Goal: Task Accomplishment & Management: Manage account settings

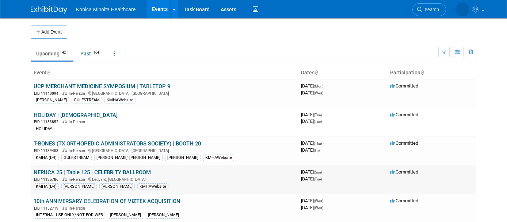
click at [134, 171] on link "NERUCA 25 | Table 125 | CELEBRITY BALLROOM" at bounding box center [92, 172] width 117 height 7
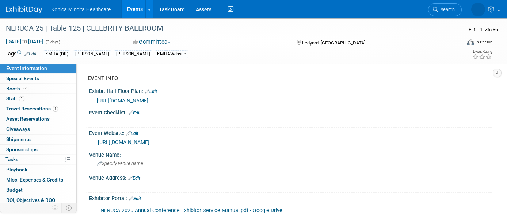
click at [149, 142] on link "https://neruca.org/events/conferences/" at bounding box center [123, 142] width 51 height 6
click at [149, 7] on icon at bounding box center [149, 9] width 3 height 5
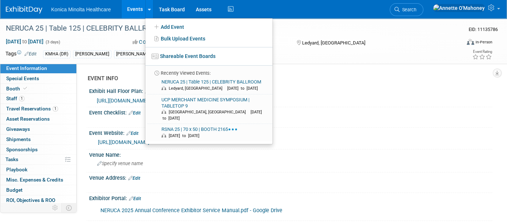
click at [91, 67] on div "EVENT INFO Exhibit Hall Floor Plan: Edit https://docs.google.com/spreadsheets/d…" at bounding box center [285, 144] width 416 height 161
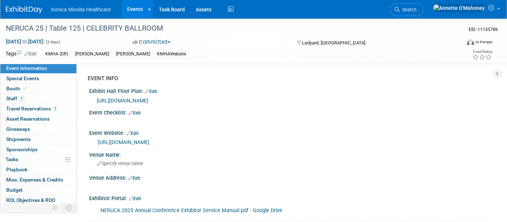
click at [130, 9] on link "Events" at bounding box center [135, 9] width 27 height 18
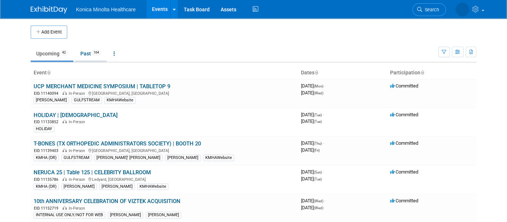
click at [91, 60] on link "Past 164" at bounding box center [91, 54] width 32 height 14
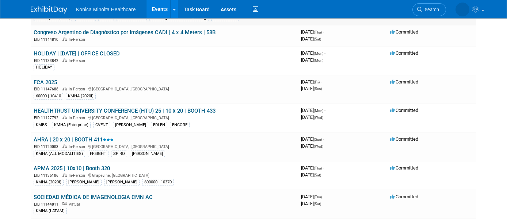
scroll to position [137, 0]
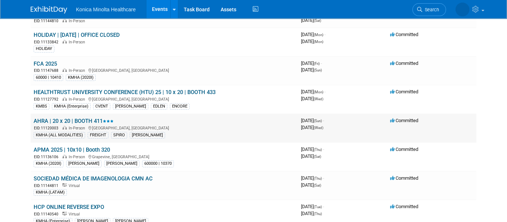
click at [85, 120] on link "AHRA | 20 x 20 | BOOTH 411" at bounding box center [74, 121] width 80 height 7
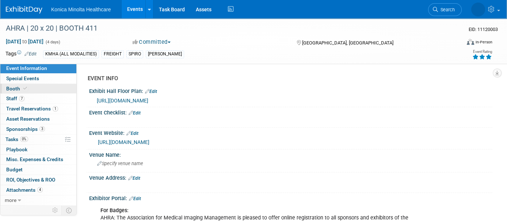
click at [12, 87] on span "Booth" at bounding box center [17, 89] width 22 height 6
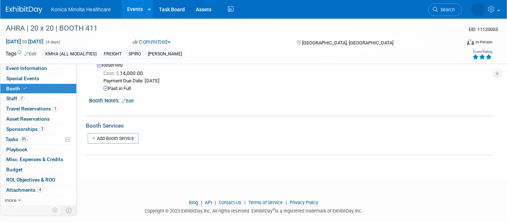
scroll to position [91, 0]
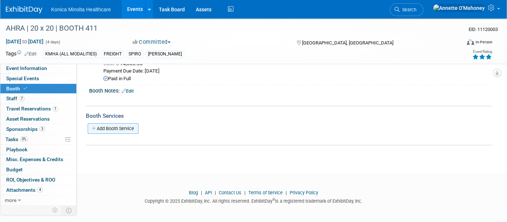
click at [111, 124] on link "Add Booth Service" at bounding box center [113, 128] width 51 height 11
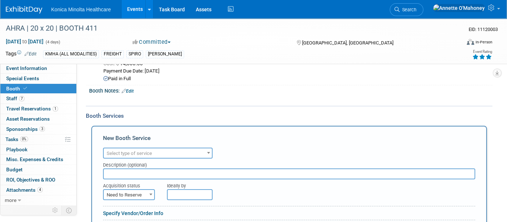
scroll to position [0, 0]
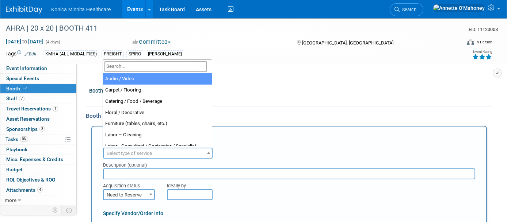
click at [147, 151] on span "Select type of service" at bounding box center [129, 153] width 45 height 5
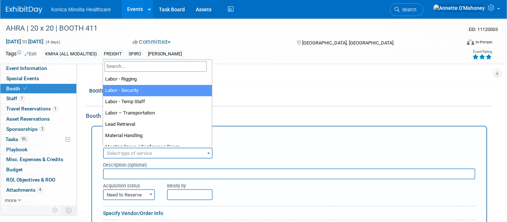
scroll to position [137, 0]
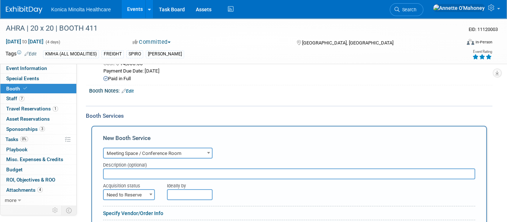
click at [172, 149] on span "Meeting Space / Conference Room" at bounding box center [158, 154] width 108 height 10
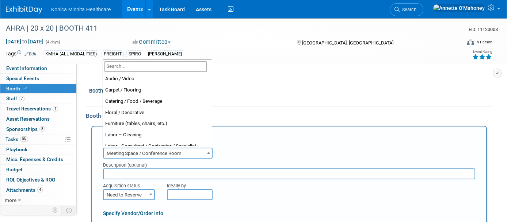
scroll to position [169, 0]
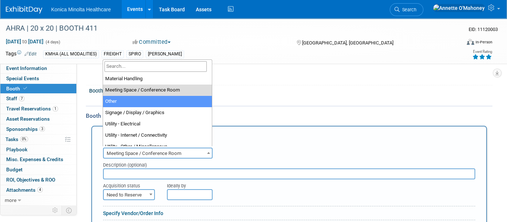
select select "1"
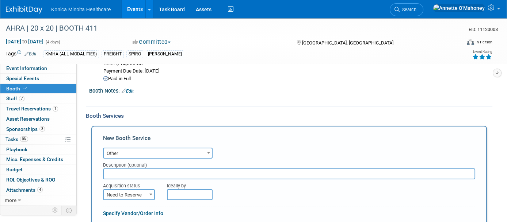
click at [168, 171] on input "text" at bounding box center [289, 174] width 372 height 11
type input "SPIRO / GES Final Invoice Services for AHRA"
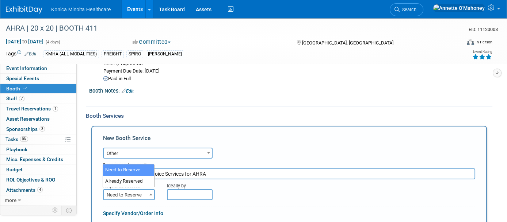
click at [145, 191] on span "Need to Reserve" at bounding box center [129, 195] width 50 height 10
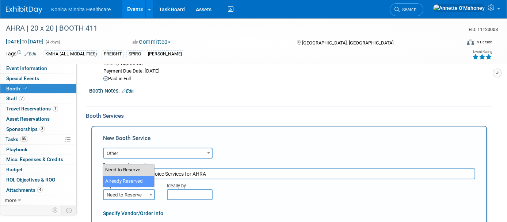
select select "2"
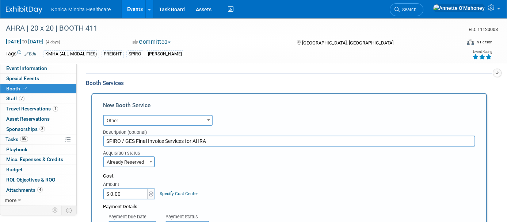
scroll to position [136, 0]
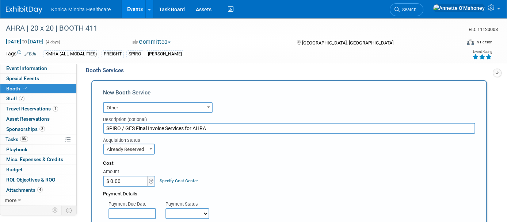
click at [121, 176] on input "$ 0.00" at bounding box center [126, 181] width 46 height 11
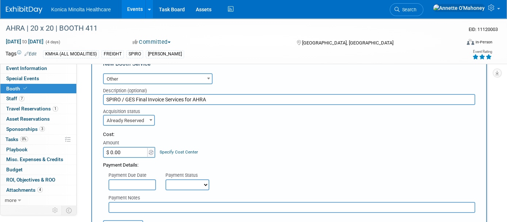
scroll to position [182, 0]
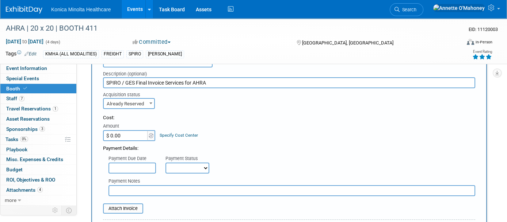
click at [137, 134] on input "$ 0.00" at bounding box center [126, 135] width 46 height 11
click at [118, 134] on input "$ 0.00" at bounding box center [126, 135] width 46 height 11
drag, startPoint x: 129, startPoint y: 131, endPoint x: 99, endPoint y: 134, distance: 30.8
click at [99, 134] on div "New Booth Service Audio / Video Carpet / Flooring Catering / Food / Beverage Fl…" at bounding box center [288, 195] width 395 height 321
type input "$ 65,926.75"
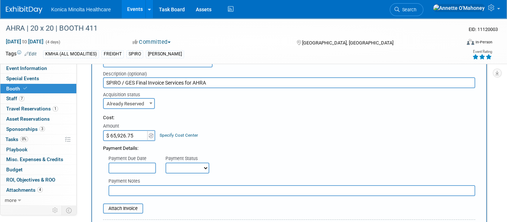
click at [184, 134] on link "Specify Cost Center" at bounding box center [179, 135] width 38 height 5
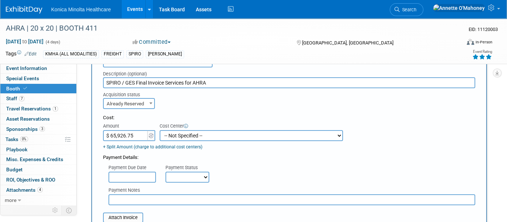
click at [184, 134] on select "-- Not Specified -- AAOS 10-21310-250000-10030 AHRA 10-21310-250000-10080 NERUC…" at bounding box center [251, 135] width 183 height 11
select select "18966381"
click at [160, 130] on select "-- Not Specified -- AAOS 10-21310-250000-10030 AHRA 10-21310-250000-10080 NERUC…" at bounding box center [251, 135] width 183 height 11
click at [140, 173] on input "text" at bounding box center [131, 177] width 47 height 11
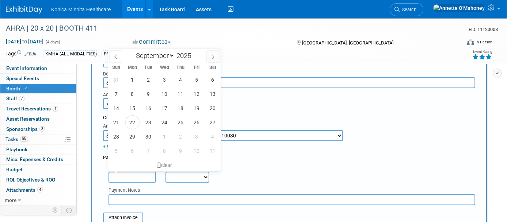
click at [209, 57] on span at bounding box center [212, 56] width 13 height 12
select select "9"
click at [149, 107] on span "14" at bounding box center [148, 108] width 14 height 14
type input "[DATE]"
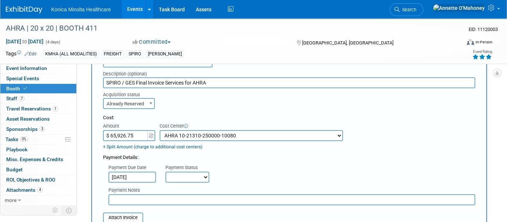
click at [198, 175] on select "Not Paid Yet Partially Paid Paid in Full" at bounding box center [187, 177] width 44 height 11
select select "1"
click at [165, 172] on select "Not Paid Yet Partially Paid Paid in Full" at bounding box center [187, 177] width 44 height 11
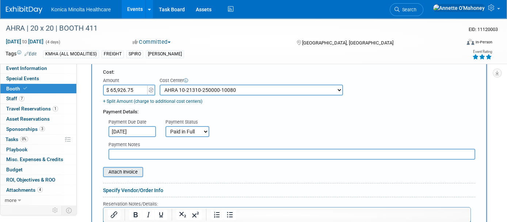
click at [120, 170] on input "file" at bounding box center [99, 172] width 87 height 9
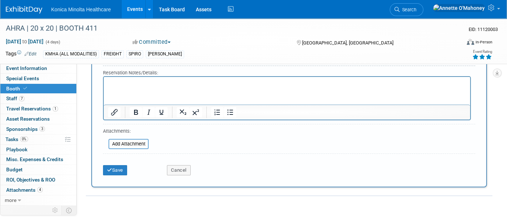
scroll to position [364, 0]
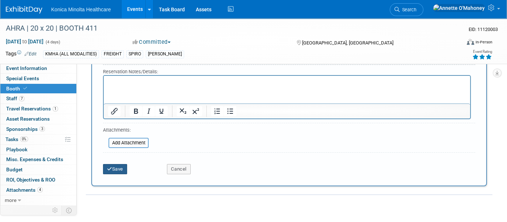
click at [118, 164] on button "Save" at bounding box center [115, 169] width 24 height 10
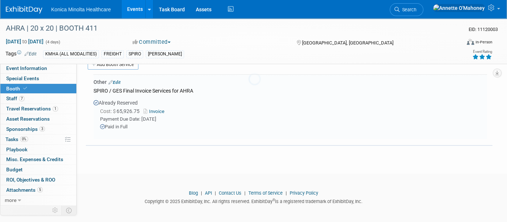
scroll to position [150, 0]
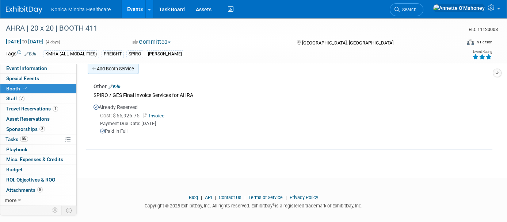
click at [123, 68] on link "Add Booth Service" at bounding box center [113, 69] width 51 height 11
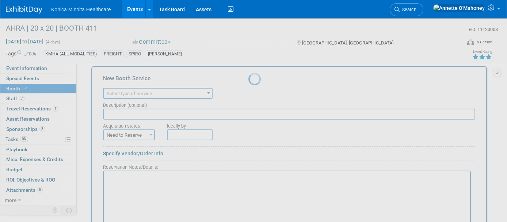
scroll to position [0, 0]
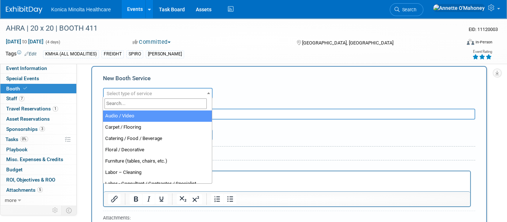
click at [154, 90] on span "Select type of service" at bounding box center [158, 94] width 108 height 10
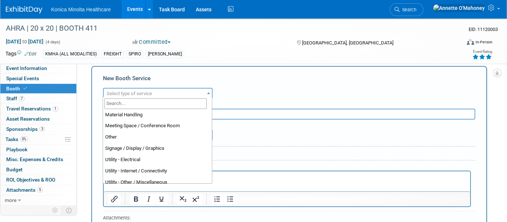
scroll to position [183, 0]
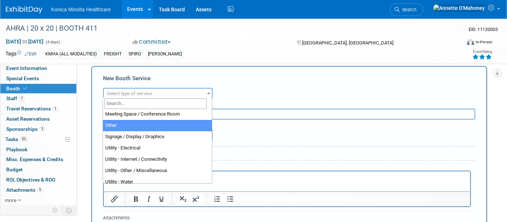
select select "1"
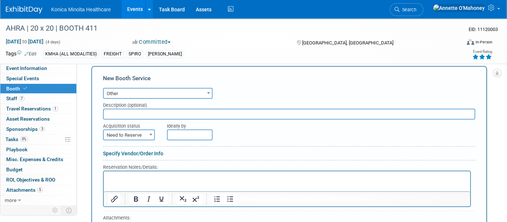
click at [157, 110] on input "text" at bounding box center [289, 114] width 372 height 11
type input "S"
type input "Booth Services Spiro/GES Deposit Invoice"
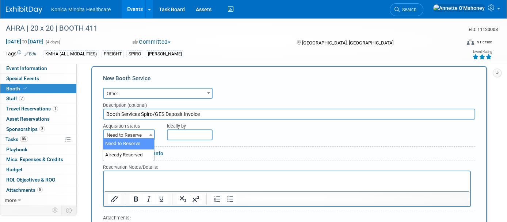
click at [152, 131] on span at bounding box center [150, 134] width 7 height 9
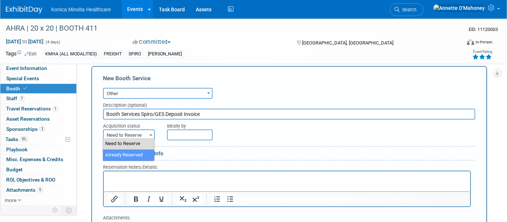
select select "2"
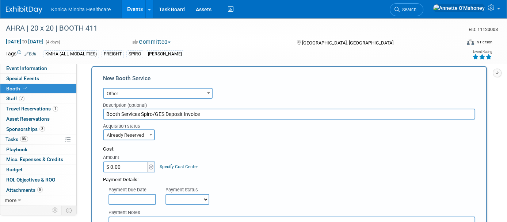
click at [131, 165] on input "$ 0.00" at bounding box center [126, 167] width 46 height 11
click at [129, 162] on input "$ 0.00" at bounding box center [126, 167] width 46 height 11
type input "$ 44,111.28"
click at [192, 164] on link "Specify Cost Center" at bounding box center [179, 166] width 38 height 5
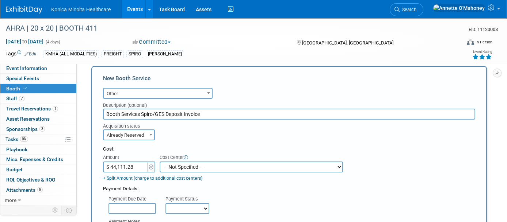
click at [190, 162] on select "-- Not Specified -- AAOS 10-21310-250000-10030 AHRA 10-21310-250000-10080 NERUC…" at bounding box center [251, 167] width 183 height 11
select select "18966381"
click at [160, 162] on select "-- Not Specified -- AAOS 10-21310-250000-10030 AHRA 10-21310-250000-10080 NERUC…" at bounding box center [251, 167] width 183 height 11
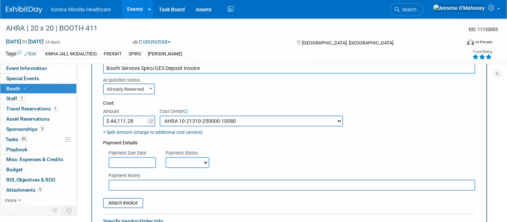
click at [148, 161] on input "text" at bounding box center [131, 162] width 47 height 11
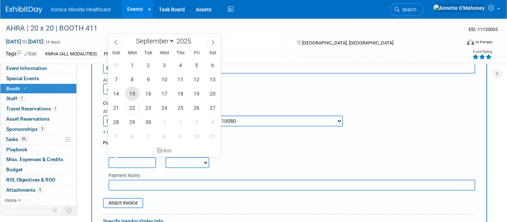
click at [132, 99] on span "15" at bounding box center [132, 94] width 14 height 14
type input "[DATE]"
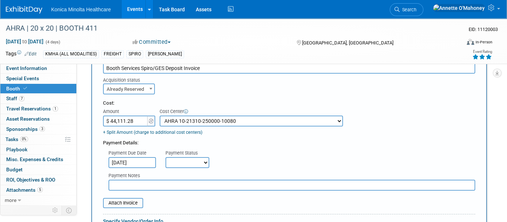
click at [206, 163] on select "Not Paid Yet Partially Paid Paid in Full" at bounding box center [187, 162] width 44 height 11
select select "1"
click at [165, 157] on select "Not Paid Yet Partially Paid Paid in Full" at bounding box center [187, 162] width 44 height 11
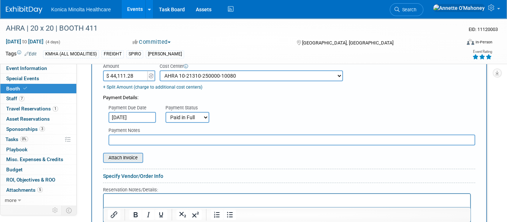
click at [123, 156] on input "file" at bounding box center [99, 158] width 87 height 9
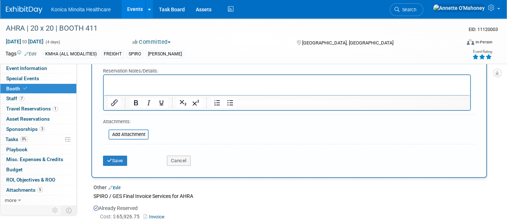
scroll to position [379, 0]
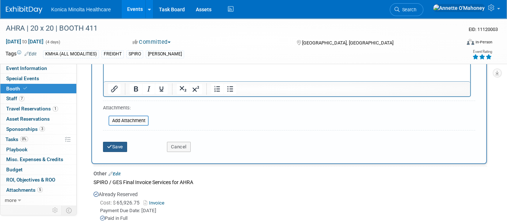
click at [119, 142] on button "Save" at bounding box center [115, 147] width 24 height 10
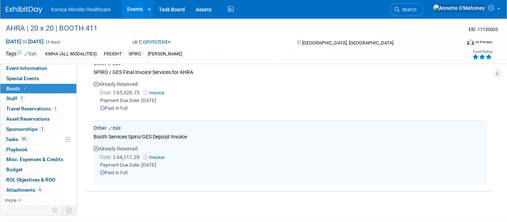
scroll to position [123, 0]
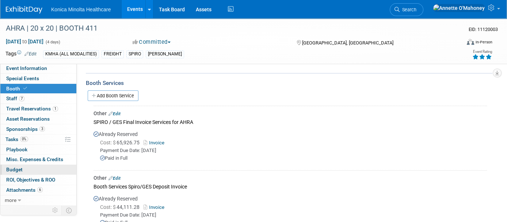
click at [34, 169] on link "Budget" at bounding box center [38, 170] width 76 height 10
